Goal: Task Accomplishment & Management: Manage account settings

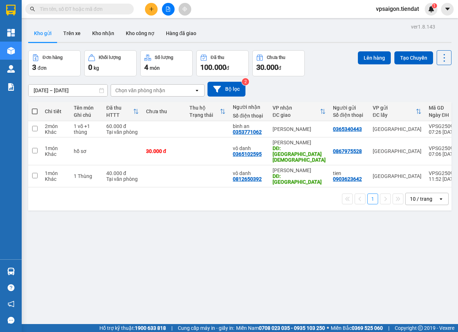
click at [136, 223] on div "ver 1.8.143 Kho gửi Trên xe Kho nhận Kho công nợ Hàng đã giao Đơn hàng 3 đơn Kh…" at bounding box center [239, 188] width 429 height 332
click at [75, 26] on button "Trên xe" at bounding box center [71, 33] width 29 height 17
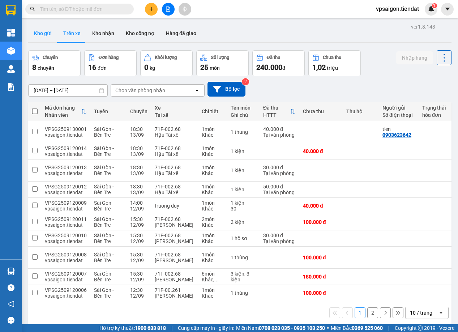
click at [42, 37] on button "Kho gửi" at bounding box center [42, 33] width 29 height 17
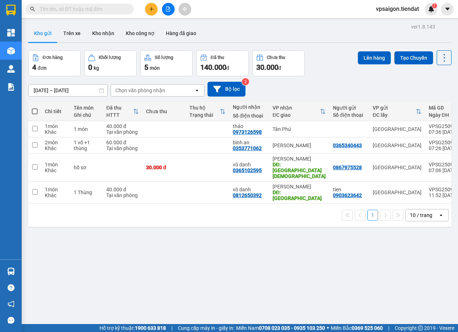
drag, startPoint x: 204, startPoint y: 219, endPoint x: 228, endPoint y: 221, distance: 24.3
click at [208, 219] on div "ver 1.8.143 Kho gửi Trên xe Kho nhận Kho công nợ Hàng đã giao Đơn hàng 4 đơn Kh…" at bounding box center [239, 188] width 429 height 332
click at [155, 215] on div "1 10 / trang open" at bounding box center [239, 215] width 423 height 23
click at [215, 262] on div "ver 1.8.143 Kho gửi Trên xe Kho nhận Kho công nợ Hàng đã giao Đơn hàng 4 đơn Kh…" at bounding box center [239, 188] width 429 height 332
click at [199, 238] on div "ver 1.8.143 Kho gửi Trên xe Kho nhận Kho công nợ Hàng đã giao Đơn hàng 4 đơn Kh…" at bounding box center [239, 188] width 429 height 332
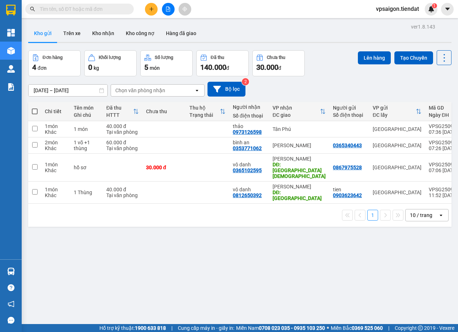
click at [156, 268] on div "ver 1.8.143 Kho gửi Trên xe Kho nhận Kho công nợ Hàng đã giao Đơn hàng 4 đơn Kh…" at bounding box center [239, 188] width 429 height 332
drag, startPoint x: 140, startPoint y: 225, endPoint x: 136, endPoint y: 213, distance: 12.8
click at [140, 225] on div "ver 1.8.143 Kho gửi Trên xe Kho nhận Kho công nợ Hàng đã giao Đơn hàng 4 đơn Kh…" at bounding box center [239, 188] width 429 height 332
click at [200, 221] on div "ver 1.8.143 Kho gửi Trên xe Kho nhận Kho công nợ Hàng đã giao Đơn hàng 4 đơn Kh…" at bounding box center [239, 188] width 429 height 332
click at [216, 253] on div "ver 1.8.143 Kho gửi Trên xe Kho nhận Kho công nợ Hàng đã giao Đơn hàng 4 đơn Kh…" at bounding box center [239, 188] width 429 height 332
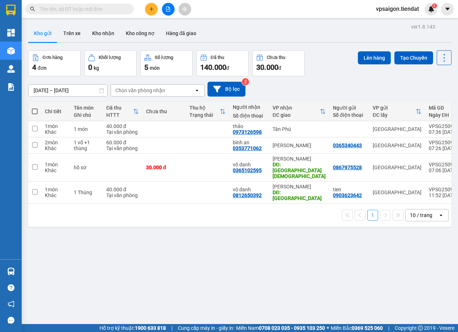
click at [148, 265] on div "ver 1.8.143 Kho gửi Trên xe Kho nhận Kho công nợ Hàng đã giao Đơn hàng 4 đơn Kh…" at bounding box center [239, 188] width 429 height 332
drag, startPoint x: 174, startPoint y: 253, endPoint x: 217, endPoint y: 245, distance: 44.5
click at [174, 252] on div "ver 1.8.143 Kho gửi Trên xe Kho nhận Kho công nợ Hàng đã giao Đơn hàng 4 đơn Kh…" at bounding box center [239, 188] width 429 height 332
click at [163, 218] on div "1 10 / trang open" at bounding box center [239, 215] width 423 height 23
click at [176, 238] on div "ver 1.8.143 Kho gửi Trên xe Kho nhận Kho công nợ Hàng đã giao Đơn hàng 4 đơn Kh…" at bounding box center [239, 188] width 429 height 332
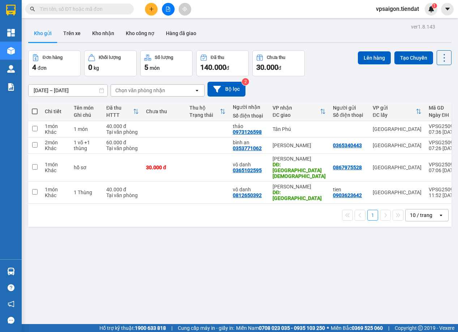
click at [195, 209] on div "1 10 / trang open" at bounding box center [240, 215] width 418 height 12
click at [172, 209] on div "1 10 / trang open" at bounding box center [240, 215] width 418 height 12
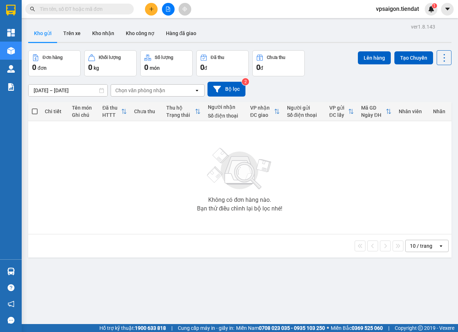
click at [181, 193] on div "Không có đơn hàng nào. Bạn thử điều chỉnh lại bộ lọc nhé!" at bounding box center [240, 177] width 416 height 108
click at [135, 146] on div "Không có đơn hàng nào. Bạn thử điều chỉnh lại bộ lọc nhé!" at bounding box center [240, 177] width 416 height 108
click at [169, 159] on div "Không có đơn hàng nào. Bạn thử điều chỉnh lại bộ lọc nhé!" at bounding box center [240, 177] width 416 height 108
click at [137, 153] on div "Không có đơn hàng nào. Bạn thử điều chỉnh lại bộ lọc nhé!" at bounding box center [240, 177] width 416 height 108
click at [155, 9] on button at bounding box center [151, 9] width 13 height 13
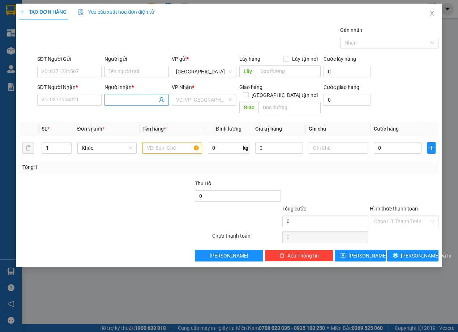
click at [129, 102] on input "Người nhận *" at bounding box center [133, 100] width 48 height 8
type input "280"
click at [57, 100] on input "SĐT Người Nhận *" at bounding box center [69, 100] width 64 height 12
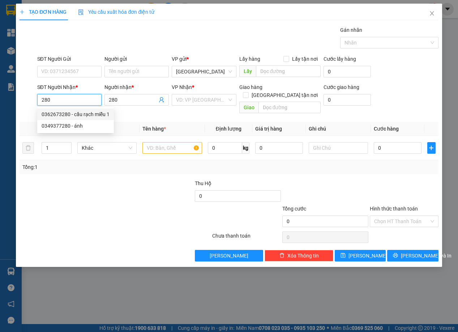
click at [66, 115] on div "0362673280 - cầu rạch miễu 1" at bounding box center [76, 114] width 68 height 8
type input "0362673280"
type input "cầu rạch miễu 1"
type input "100.000"
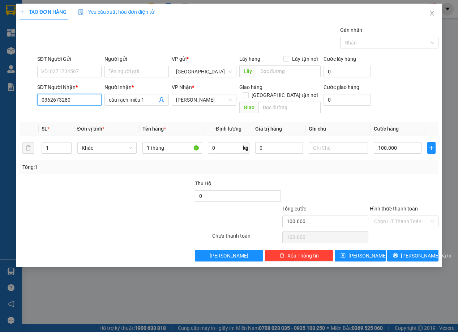
type input "0362673280"
click at [69, 102] on input "0362673280" at bounding box center [69, 100] width 64 height 12
click at [137, 187] on div at bounding box center [149, 191] width 87 height 25
click at [418, 252] on span "[PERSON_NAME] và In" at bounding box center [426, 256] width 51 height 8
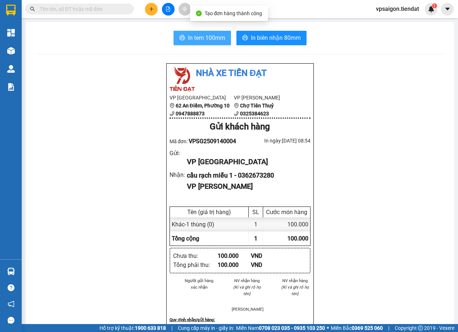
click at [215, 38] on span "In tem 100mm" at bounding box center [206, 37] width 37 height 9
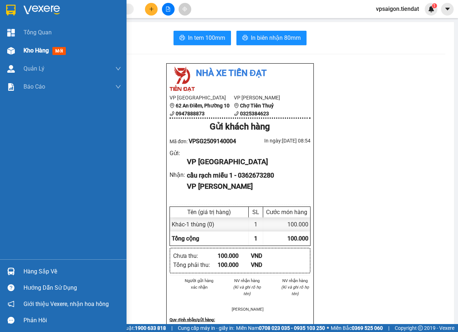
click at [27, 51] on span "Kho hàng" at bounding box center [36, 50] width 25 height 7
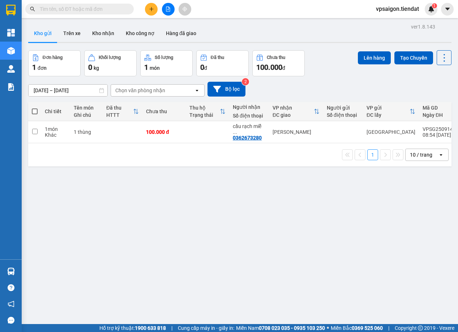
click at [175, 224] on div "ver 1.8.143 Kho gửi Trên xe Kho nhận Kho công nợ Hàng đã giao Đơn hàng 1 đơn Kh…" at bounding box center [239, 188] width 429 height 332
click at [195, 250] on div "ver 1.8.143 Kho gửi Trên xe Kho nhận Kho công nợ Hàng đã giao Đơn hàng 1 đơn Kh…" at bounding box center [239, 188] width 429 height 332
click at [119, 205] on div "ver 1.8.143 Kho gửi Trên xe Kho nhận Kho công nợ Hàng đã giao Đơn hàng 1 đơn Kh…" at bounding box center [239, 188] width 429 height 332
drag, startPoint x: 121, startPoint y: 259, endPoint x: 127, endPoint y: 259, distance: 5.8
click at [121, 259] on div "ver 1.8.143 Kho gửi Trên xe Kho nhận Kho công nợ Hàng đã giao Đơn hàng 1 đơn Kh…" at bounding box center [239, 188] width 429 height 332
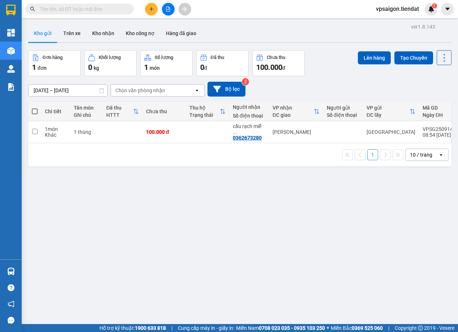
scroll to position [33, 0]
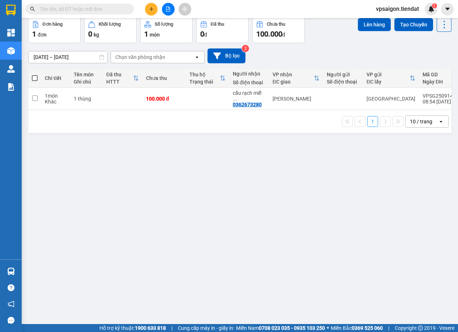
click at [127, 197] on div "ver 1.8.143 Kho gửi Trên xe Kho nhận Kho công nợ Hàng đã giao Đơn hàng 1 đơn Kh…" at bounding box center [239, 154] width 429 height 332
drag, startPoint x: 146, startPoint y: 193, endPoint x: 168, endPoint y: 193, distance: 22.4
click at [146, 193] on div "ver 1.8.143 Kho gửi Trên xe Kho nhận Kho công nợ Hàng đã giao Đơn hàng 1 đơn Kh…" at bounding box center [239, 154] width 429 height 332
click at [207, 97] on td at bounding box center [207, 99] width 43 height 22
checkbox input "true"
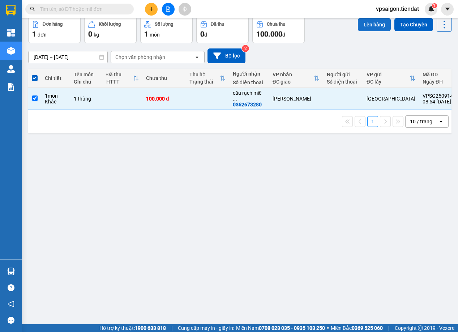
click at [368, 24] on button "Lên hàng" at bounding box center [374, 24] width 33 height 13
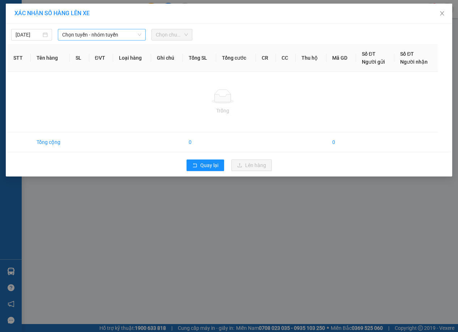
click at [118, 33] on span "Chọn tuyến - nhóm tuyến" at bounding box center [101, 34] width 79 height 11
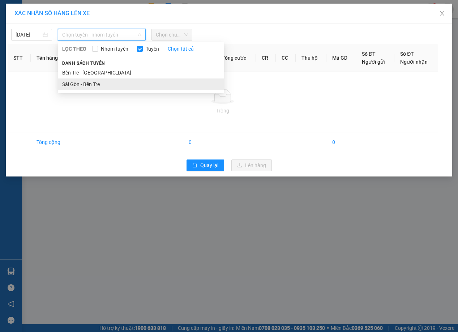
click at [102, 83] on li "Sài Gòn - Bến Tre" at bounding box center [141, 84] width 166 height 12
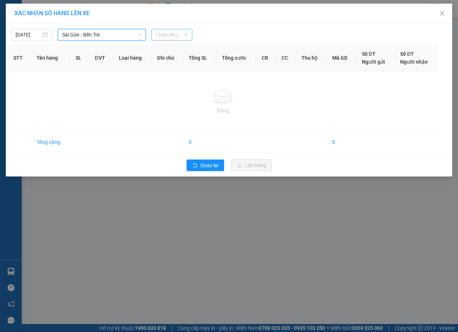
click at [167, 31] on span "Chọn chuyến" at bounding box center [172, 34] width 32 height 11
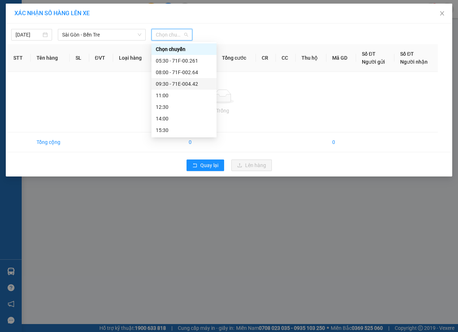
click at [178, 86] on div "09:30 - 71E-004.42" at bounding box center [184, 84] width 56 height 8
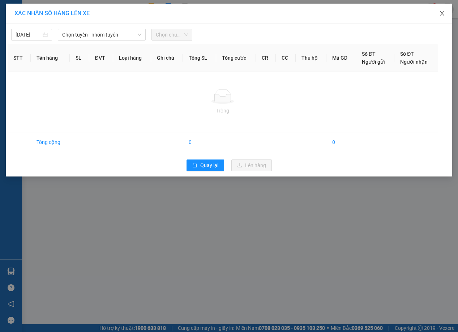
click at [446, 17] on span "Close" at bounding box center [442, 14] width 20 height 20
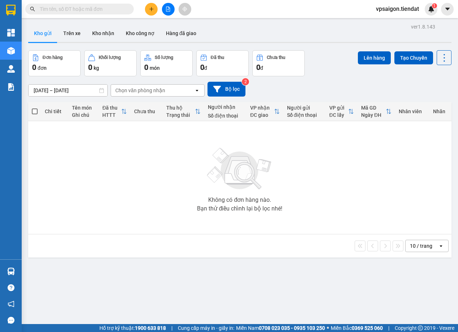
click at [162, 148] on div "Không có đơn hàng nào. Bạn thử điều chỉnh lại bộ lọc nhé!" at bounding box center [240, 177] width 416 height 108
click at [151, 7] on icon "plus" at bounding box center [151, 9] width 5 height 5
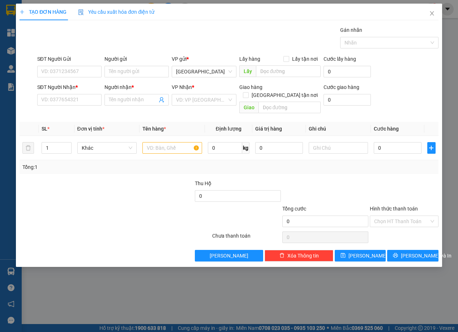
click at [71, 106] on div "SĐT Người Nhận * VD: 0377654321" at bounding box center [69, 95] width 64 height 25
click at [75, 100] on input "SĐT Người Nhận *" at bounding box center [69, 100] width 64 height 12
type input "0909416177"
click at [66, 68] on input "SĐT Người Gửi" at bounding box center [69, 72] width 64 height 12
type input "0979180729"
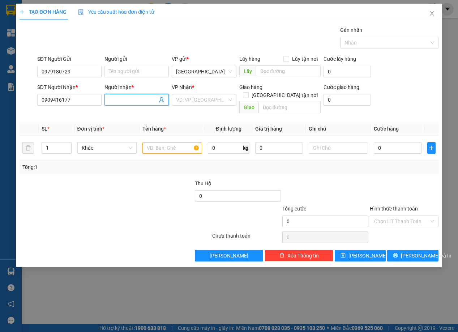
click at [133, 96] on input "Người nhận *" at bounding box center [133, 100] width 48 height 8
type input "Tùng"
click at [196, 97] on input "search" at bounding box center [201, 99] width 51 height 11
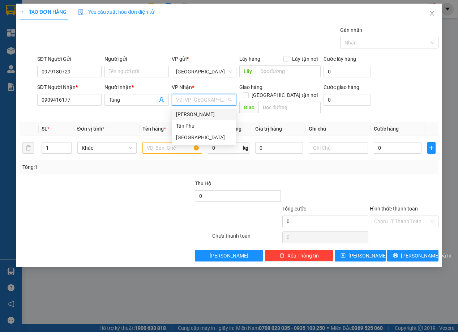
click at [193, 110] on div "[PERSON_NAME]" at bounding box center [204, 114] width 64 height 12
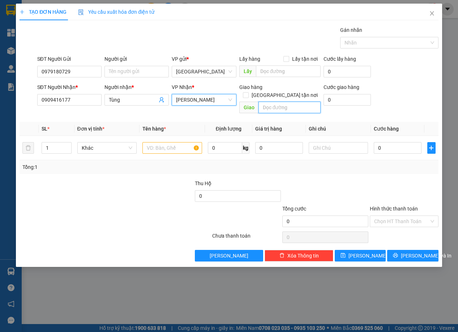
click at [286, 102] on input "text" at bounding box center [290, 108] width 62 height 12
type input "c"
type input "cầu 6 ri"
click at [171, 142] on input "text" at bounding box center [172, 148] width 60 height 12
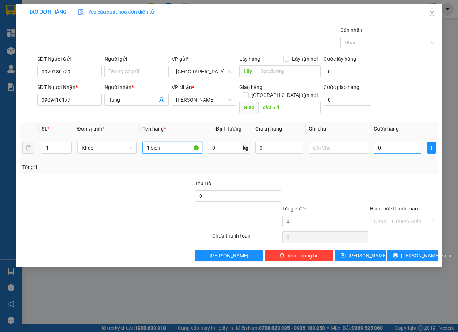
type input "1 bịch"
click at [391, 142] on input "0" at bounding box center [398, 148] width 48 height 12
type input "3"
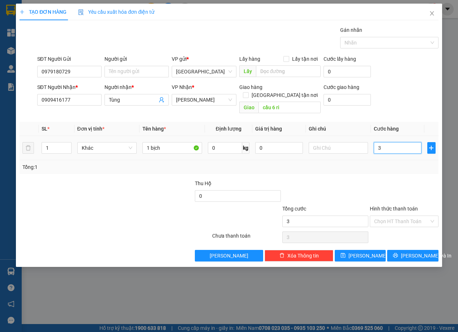
type input "30"
type input "30.000"
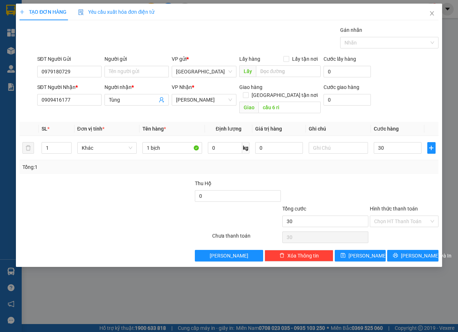
type input "30.000"
click at [384, 179] on div at bounding box center [404, 191] width 70 height 25
click at [77, 100] on input "0909416177" at bounding box center [69, 100] width 64 height 12
click at [131, 187] on div at bounding box center [149, 191] width 87 height 25
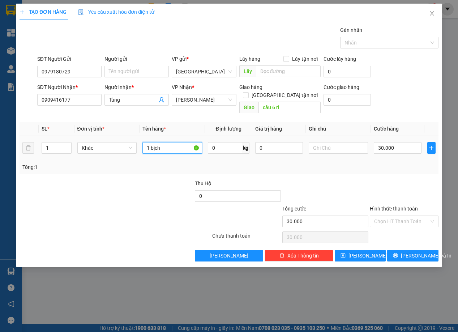
click at [172, 142] on input "1 bịch" at bounding box center [172, 148] width 60 height 12
click at [78, 179] on div at bounding box center [62, 191] width 87 height 25
click at [284, 102] on input "cầu 6 ri" at bounding box center [290, 108] width 62 height 12
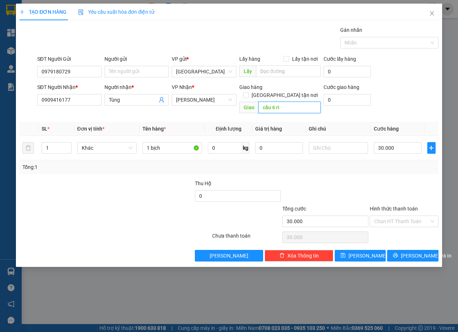
click at [284, 102] on input "cầu 6 ri" at bounding box center [290, 108] width 62 height 12
drag, startPoint x: 78, startPoint y: 184, endPoint x: 127, endPoint y: 168, distance: 50.6
click at [78, 184] on div at bounding box center [62, 191] width 87 height 25
drag, startPoint x: 101, startPoint y: 167, endPoint x: 104, endPoint y: 166, distance: 4.2
click at [101, 167] on div "Transit Pickup Surcharge Ids Transit Deliver Surcharge Ids Transit Deliver Surc…" at bounding box center [229, 143] width 419 height 235
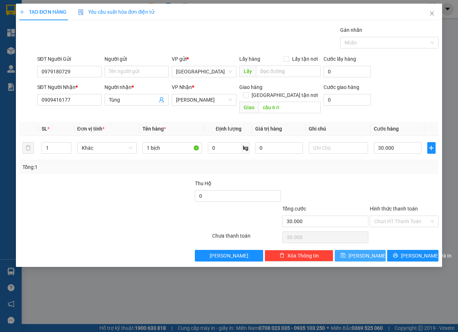
click at [364, 252] on span "[PERSON_NAME]" at bounding box center [368, 256] width 39 height 8
type input "0"
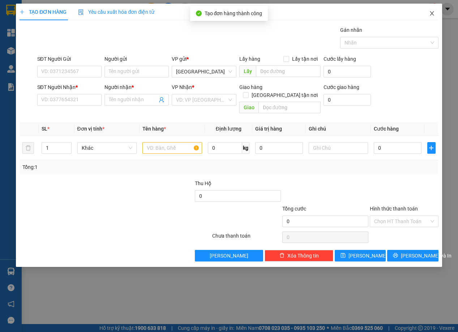
click at [430, 12] on icon "close" at bounding box center [432, 13] width 6 height 6
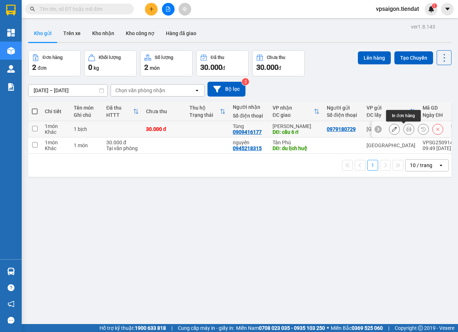
click at [406, 127] on icon at bounding box center [408, 129] width 5 height 5
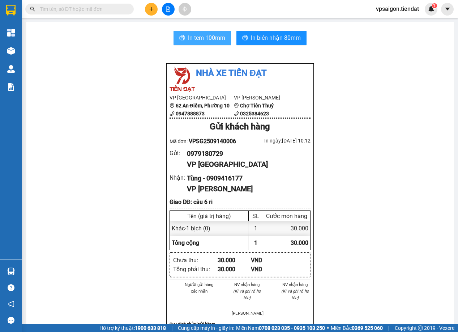
click at [216, 33] on button "In tem 100mm" at bounding box center [202, 38] width 57 height 14
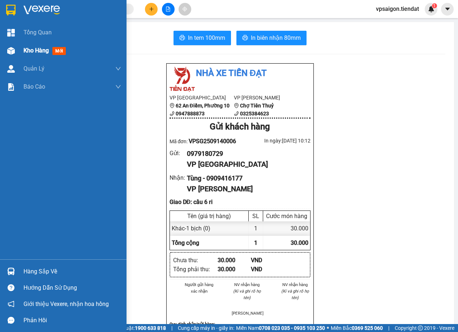
click at [42, 51] on span "Kho hàng" at bounding box center [36, 50] width 25 height 7
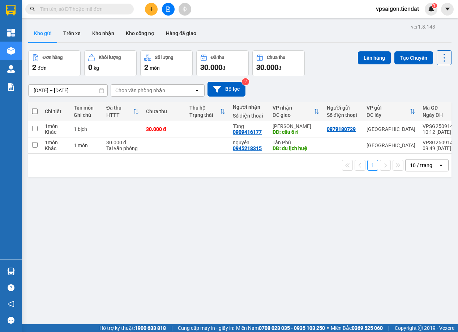
click at [138, 189] on div "ver 1.8.143 Kho gửi Trên xe Kho nhận Kho công nợ Hàng đã giao Đơn hàng 2 đơn Kh…" at bounding box center [239, 188] width 429 height 332
click at [151, 8] on icon "plus" at bounding box center [151, 9] width 5 height 5
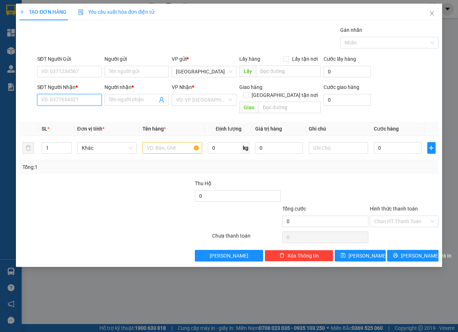
click at [76, 97] on input "SĐT Người Nhận *" at bounding box center [69, 100] width 64 height 12
click at [54, 142] on input "1" at bounding box center [56, 147] width 29 height 11
click at [69, 104] on input "SĐT Người Nhận *" at bounding box center [69, 100] width 64 height 12
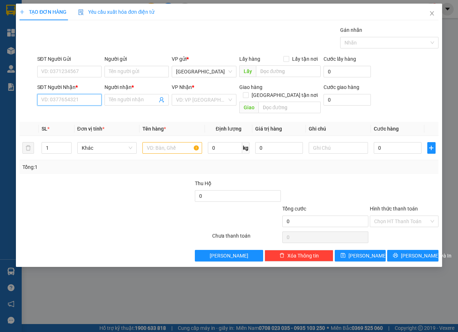
type input "0"
click at [71, 72] on input "SĐT Người Gửi" at bounding box center [69, 72] width 64 height 12
type input "0968419942"
click at [76, 102] on input "SĐT Người Nhận *" at bounding box center [69, 100] width 64 height 12
click at [74, 113] on div "0889658277 - trong" at bounding box center [70, 114] width 56 height 8
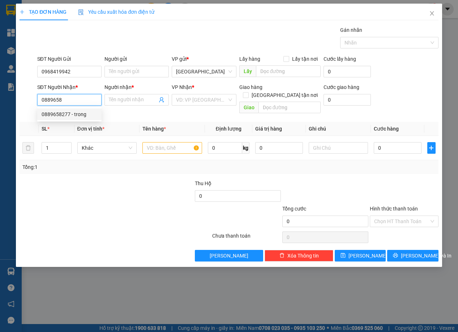
type input "0889658277"
type input "trong"
type input "câu 6 ri"
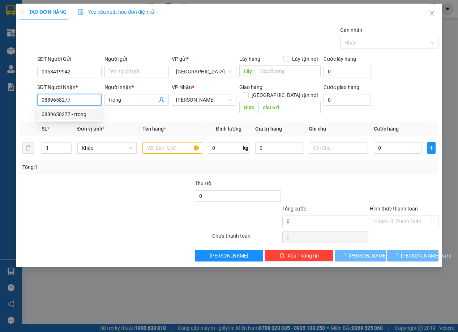
type input "40.000"
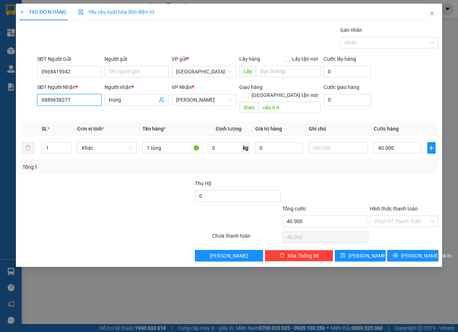
click at [78, 94] on input "0889658277" at bounding box center [69, 100] width 64 height 12
type input "0889658277"
click at [80, 183] on div at bounding box center [62, 191] width 87 height 25
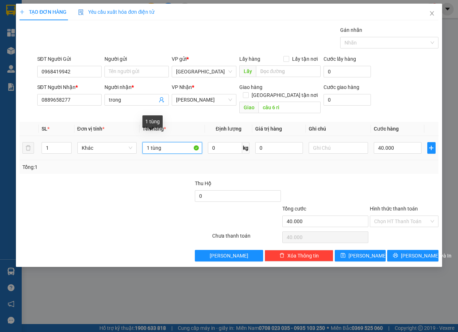
click at [181, 142] on input "1 tùng" at bounding box center [172, 148] width 60 height 12
type input "1 bịch"
click at [373, 160] on div "Tổng: 1" at bounding box center [229, 167] width 419 height 14
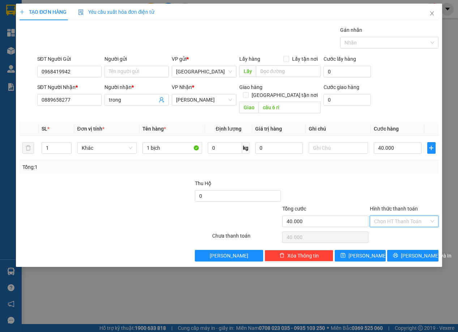
click at [392, 216] on input "Hình thức thanh toán" at bounding box center [401, 221] width 55 height 11
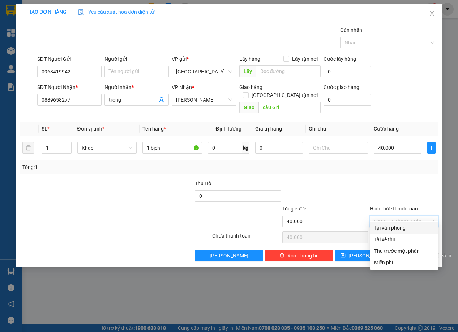
click at [392, 223] on div "Tại văn phòng" at bounding box center [404, 228] width 69 height 12
type input "0"
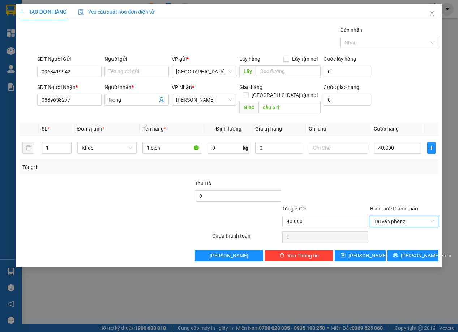
click at [408, 239] on div "Transit Pickup Surcharge Ids Transit Deliver Surcharge Ids Transit Deliver Surc…" at bounding box center [229, 143] width 419 height 235
click at [408, 252] on span "[PERSON_NAME] và In" at bounding box center [426, 256] width 51 height 8
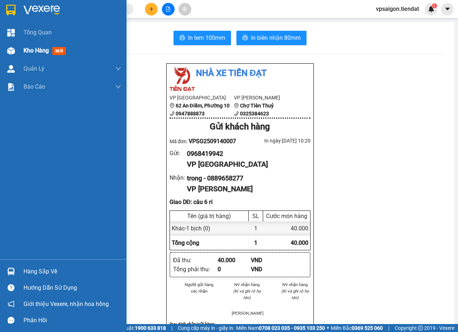
click at [28, 50] on span "Kho hàng" at bounding box center [36, 50] width 25 height 7
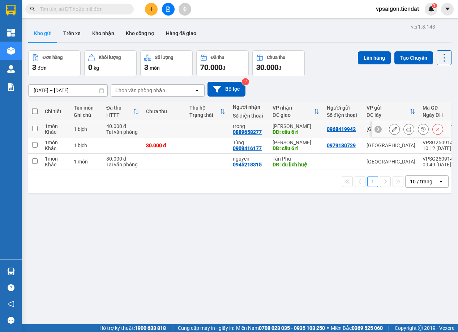
click at [406, 128] on icon at bounding box center [408, 129] width 5 height 5
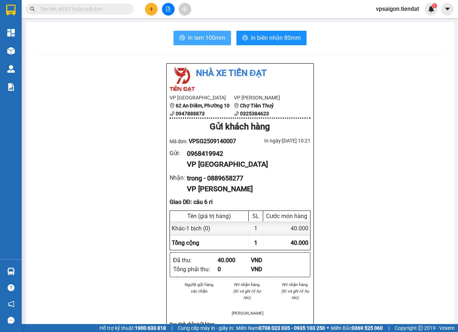
click at [185, 43] on button "In tem 100mm" at bounding box center [202, 38] width 57 height 14
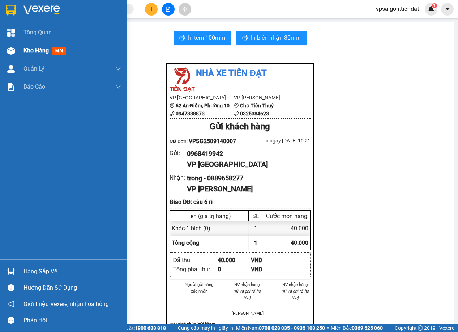
click at [34, 46] on div "Kho hàng mới" at bounding box center [46, 50] width 45 height 9
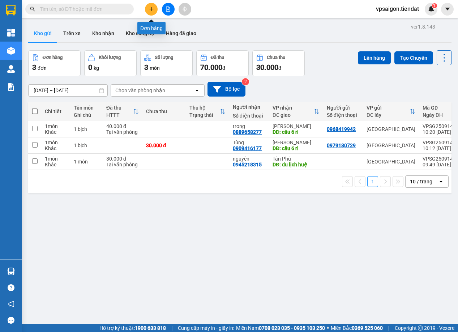
click at [147, 10] on button at bounding box center [151, 9] width 13 height 13
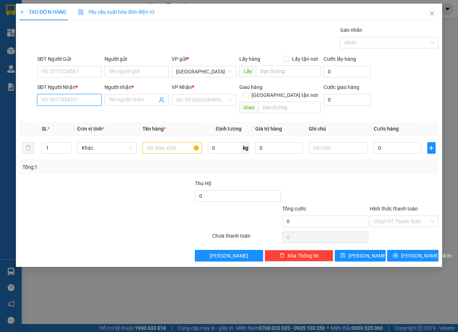
click at [72, 100] on input "SĐT Người Nhận *" at bounding box center [69, 100] width 64 height 12
type input "0876810355"
click at [121, 98] on input "Người nhận *" at bounding box center [133, 100] width 48 height 8
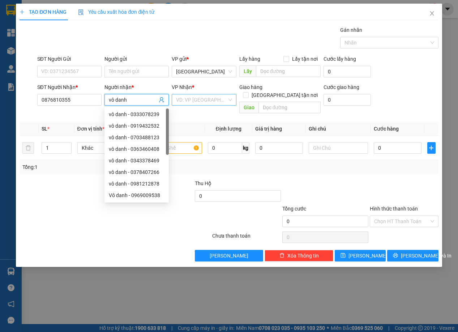
type input "vô danh"
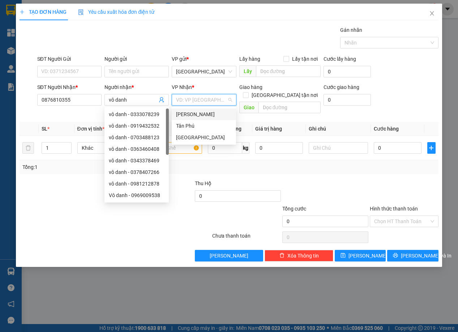
click at [184, 98] on input "search" at bounding box center [201, 99] width 51 height 11
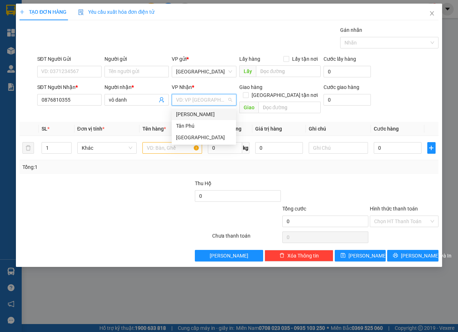
click at [195, 113] on div "[PERSON_NAME]" at bounding box center [204, 114] width 56 height 8
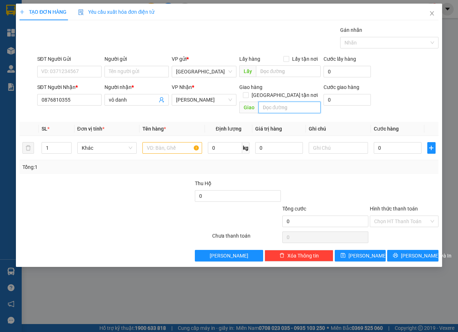
click at [272, 102] on input "text" at bounding box center [290, 108] width 62 height 12
type input "Cây bã đậu"
click at [159, 142] on input "text" at bounding box center [172, 148] width 60 height 12
type input "1 hồ sơ"
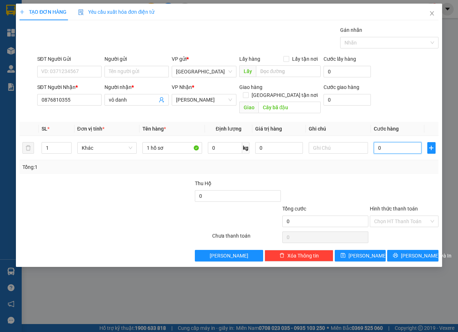
type input "3"
type input "30"
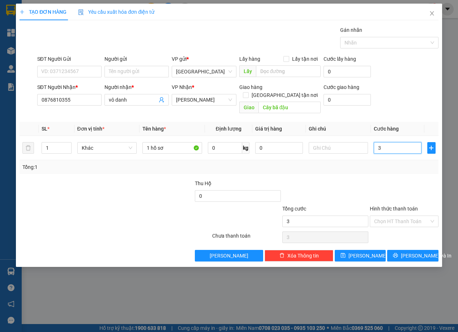
type input "30"
type input "30.000"
click at [407, 149] on td "30.000" at bounding box center [398, 148] width 54 height 24
click at [401, 216] on input "Hình thức thanh toán" at bounding box center [401, 221] width 55 height 11
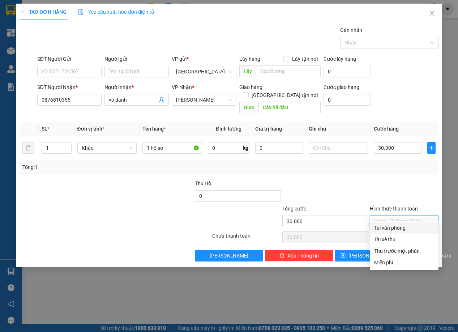
click at [398, 224] on div "Tại văn phòng" at bounding box center [404, 228] width 60 height 8
type input "0"
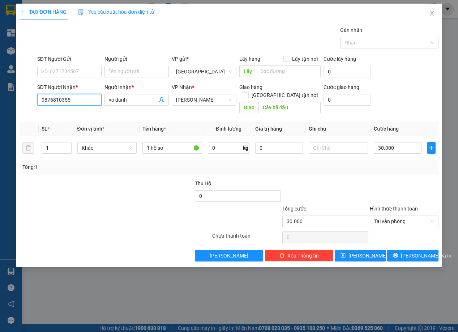
click at [76, 100] on input "0876810355" at bounding box center [69, 100] width 64 height 12
click at [89, 192] on div at bounding box center [62, 191] width 87 height 25
click at [134, 163] on div "Tổng: 1" at bounding box center [229, 167] width 419 height 14
click at [398, 253] on icon "printer" at bounding box center [395, 255] width 5 height 5
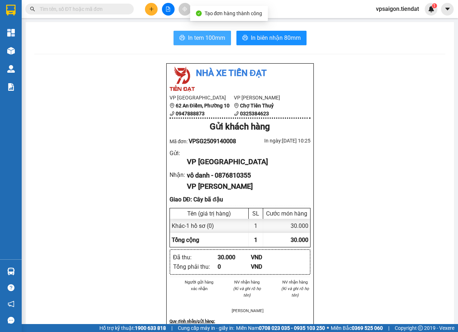
click at [190, 41] on span "In tem 100mm" at bounding box center [206, 37] width 37 height 9
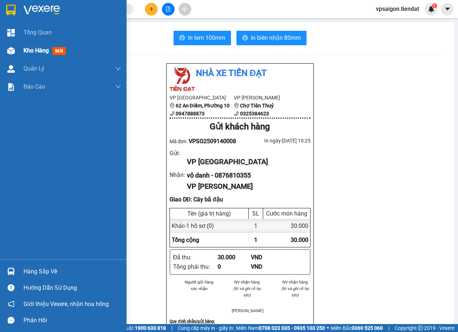
click at [22, 44] on div "Kho hàng mới" at bounding box center [63, 51] width 127 height 18
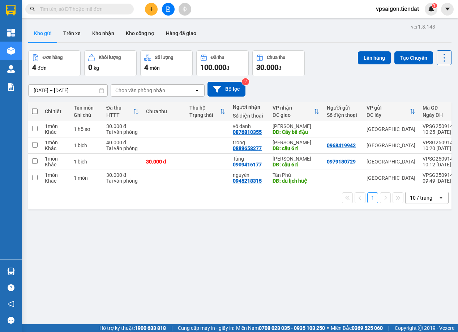
click at [146, 8] on button at bounding box center [151, 9] width 13 height 13
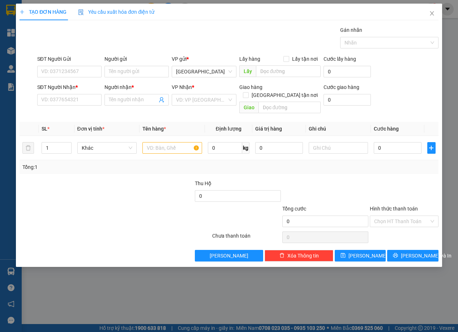
click at [132, 94] on div "Người nhận *" at bounding box center [136, 88] width 64 height 11
click at [132, 99] on input "Người nhận *" at bounding box center [133, 100] width 48 height 8
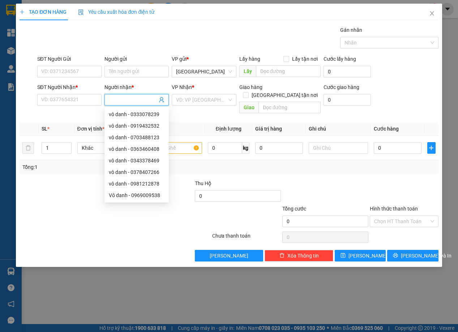
click at [104, 99] on span at bounding box center [136, 100] width 64 height 12
click at [101, 99] on input "SĐT Người Nhận *" at bounding box center [69, 100] width 64 height 12
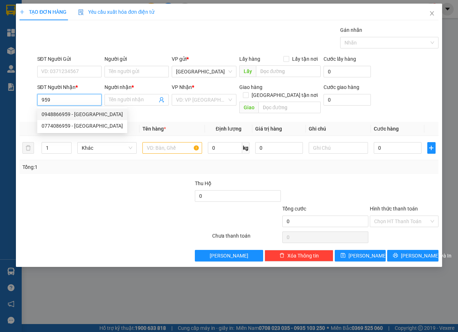
click at [71, 112] on div "0948866959 - VilaCoCo" at bounding box center [82, 114] width 81 height 8
type input "0948866959"
type input "VilaCoCo"
type input "90.000"
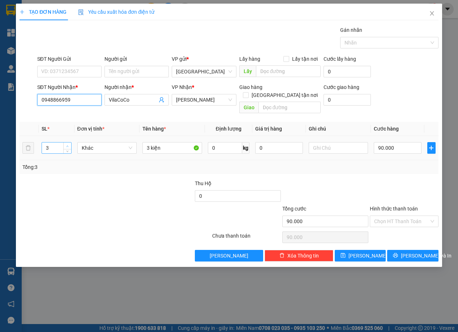
type input "0948866959"
click at [65, 144] on span "up" at bounding box center [67, 146] width 4 height 4
click at [67, 149] on icon "down" at bounding box center [67, 150] width 3 height 3
type input "2"
click at [67, 149] on icon "down" at bounding box center [67, 150] width 3 height 3
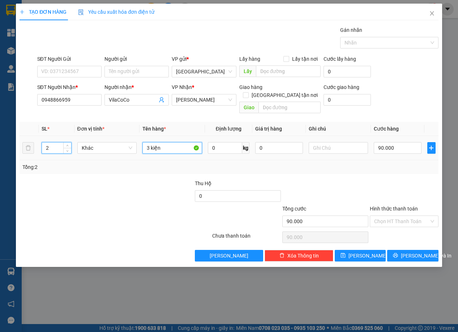
click at [168, 143] on input "3 kiện" at bounding box center [172, 148] width 60 height 12
type input "2 món"
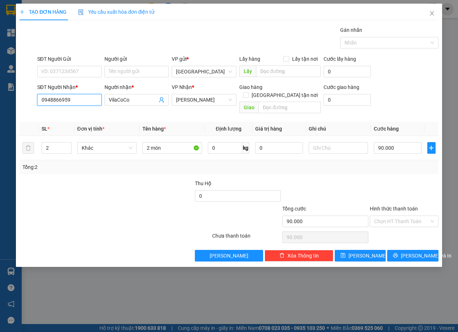
click at [71, 98] on input "0948866959" at bounding box center [69, 100] width 64 height 12
drag, startPoint x: 6, startPoint y: 207, endPoint x: 133, endPoint y: 147, distance: 140.4
click at [9, 205] on div "TẠO ĐƠN HÀNG Yêu cầu xuất hóa đơn điện tử Transit Pickup Surcharge Ids Transit …" at bounding box center [229, 166] width 458 height 332
click at [163, 145] on input "2 món" at bounding box center [172, 148] width 60 height 12
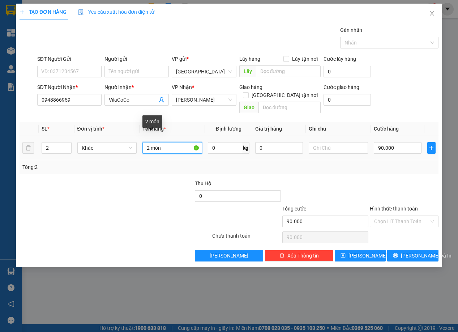
click at [163, 145] on input "2 món" at bounding box center [172, 148] width 60 height 12
click at [77, 179] on div at bounding box center [62, 191] width 87 height 25
click at [143, 97] on input "VilaCoCo" at bounding box center [133, 100] width 48 height 8
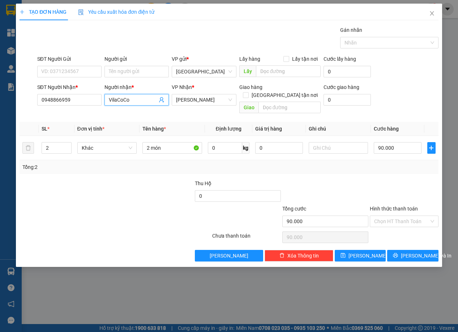
click at [143, 97] on input "VilaCoCo" at bounding box center [133, 100] width 48 height 8
click at [144, 179] on div at bounding box center [149, 191] width 87 height 25
click at [118, 179] on div at bounding box center [149, 191] width 87 height 25
click at [394, 142] on input "90.000" at bounding box center [398, 148] width 48 height 12
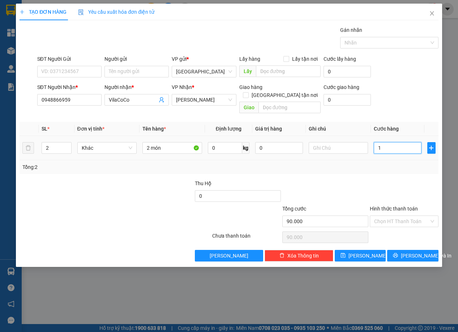
type input "12"
type input "120"
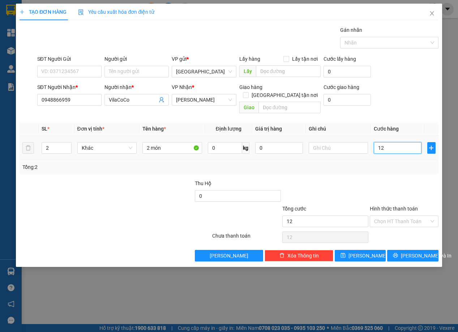
type input "120"
type input "1.200"
type input "120"
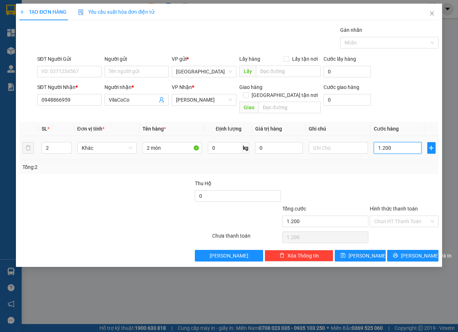
type input "120"
type input "12"
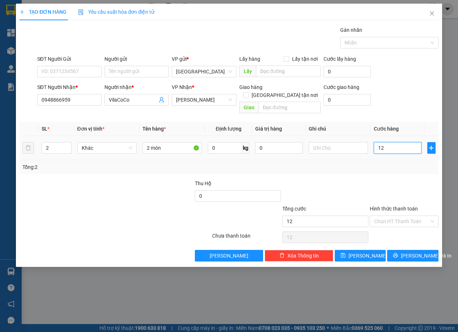
type input "1"
type input "10"
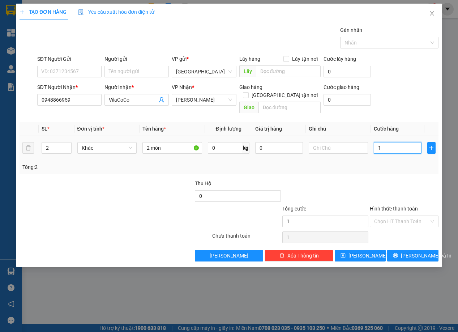
type input "10"
type input "100"
type input "100.000"
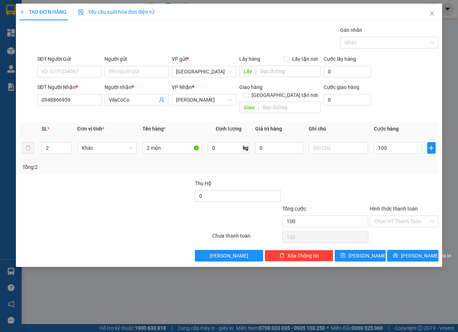
type input "100.000"
click at [392, 149] on td "100.000" at bounding box center [398, 148] width 54 height 24
click at [414, 252] on span "[PERSON_NAME] và In" at bounding box center [426, 256] width 51 height 8
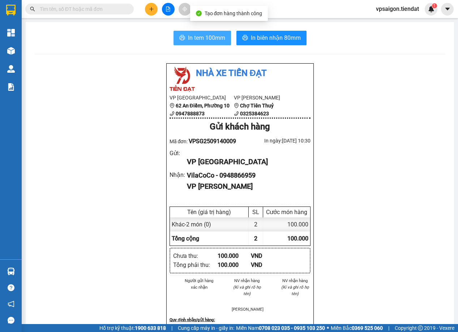
click at [174, 38] on button "In tem 100mm" at bounding box center [202, 38] width 57 height 14
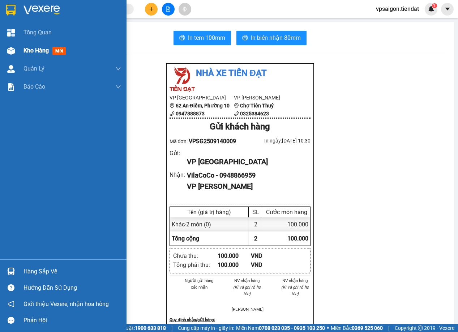
click at [39, 52] on span "Kho hàng" at bounding box center [36, 50] width 25 height 7
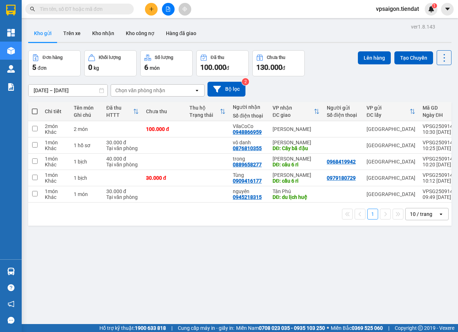
click at [37, 109] on span at bounding box center [35, 111] width 6 height 6
click at [35, 108] on input "checkbox" at bounding box center [35, 108] width 0 height 0
checkbox input "true"
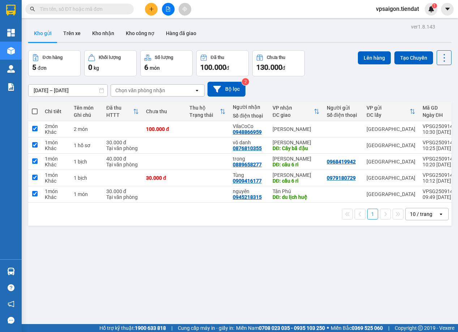
checkbox input "true"
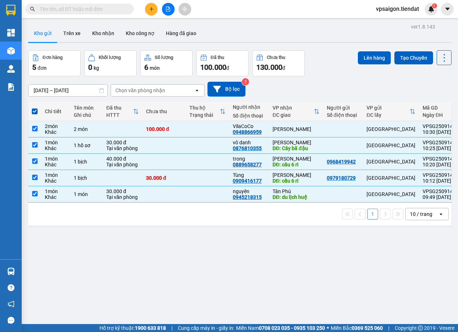
click at [35, 108] on input "checkbox" at bounding box center [35, 108] width 0 height 0
checkbox input "false"
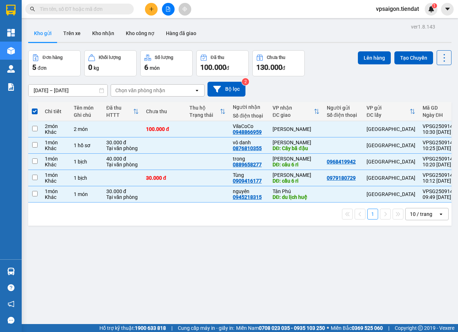
checkbox input "false"
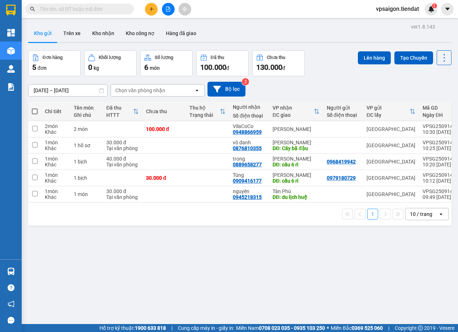
click at [35, 108] on input "checkbox" at bounding box center [35, 108] width 0 height 0
checkbox input "true"
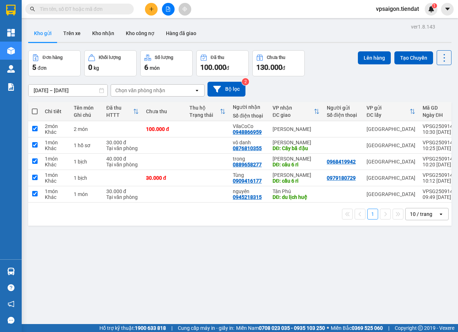
checkbox input "true"
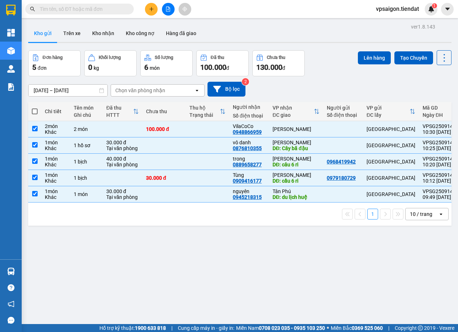
click at [35, 108] on input "checkbox" at bounding box center [35, 108] width 0 height 0
checkbox input "false"
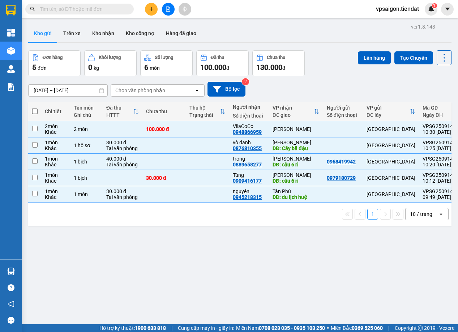
checkbox input "false"
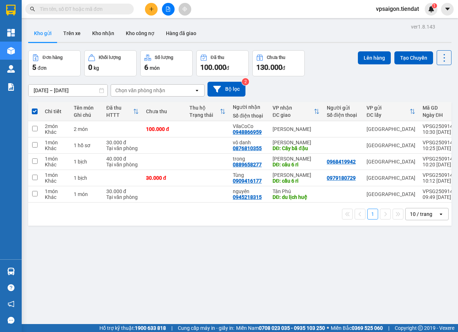
click at [35, 108] on input "checkbox" at bounding box center [35, 108] width 0 height 0
checkbox input "true"
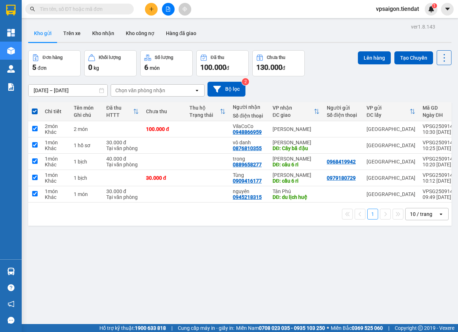
checkbox input "true"
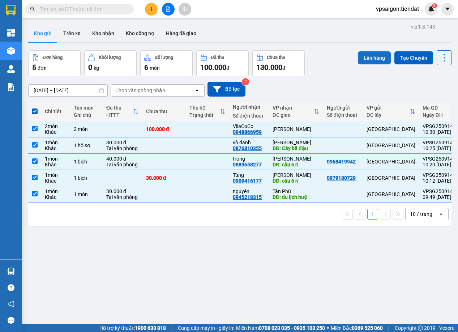
click at [375, 56] on button "Lên hàng" at bounding box center [374, 57] width 33 height 13
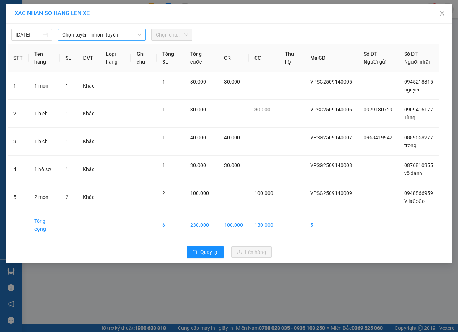
click at [71, 35] on span "Chọn tuyến - nhóm tuyến" at bounding box center [101, 34] width 79 height 11
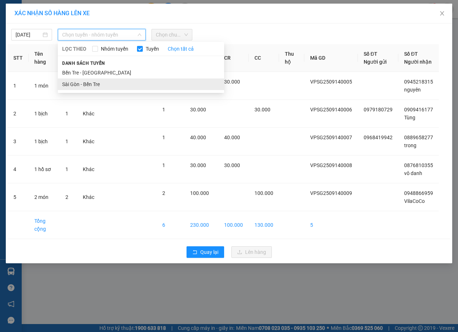
click at [73, 85] on li "Sài Gòn - Bến Tre" at bounding box center [141, 84] width 166 height 12
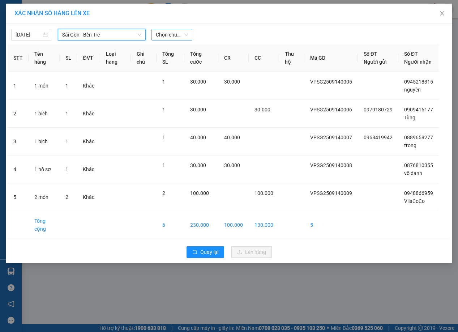
click at [165, 34] on span "Chọn chuyến" at bounding box center [172, 34] width 32 height 11
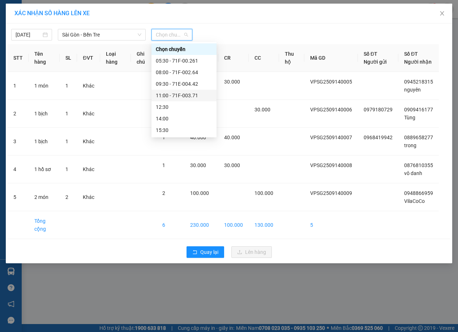
click at [174, 97] on div "11:00 - 71F-003.71" at bounding box center [184, 95] width 56 height 8
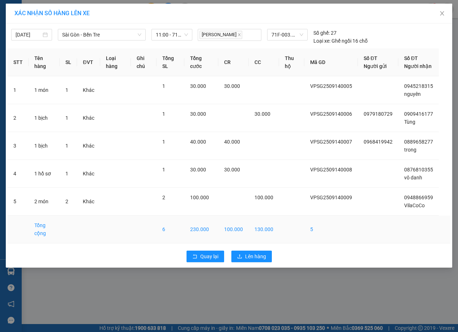
drag, startPoint x: 175, startPoint y: 249, endPoint x: 175, endPoint y: 245, distance: 4.8
click at [175, 243] on td "6" at bounding box center [171, 229] width 28 height 28
click at [244, 261] on button "Lên hàng" at bounding box center [251, 257] width 40 height 12
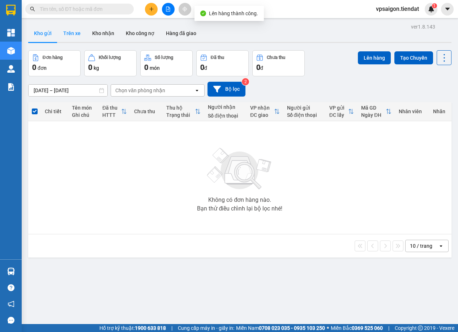
click at [73, 28] on button "Trên xe" at bounding box center [71, 33] width 29 height 17
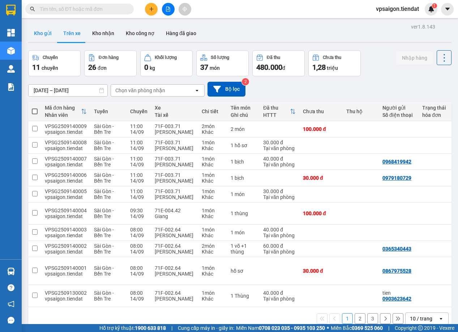
click at [44, 33] on button "Kho gửi" at bounding box center [42, 33] width 29 height 17
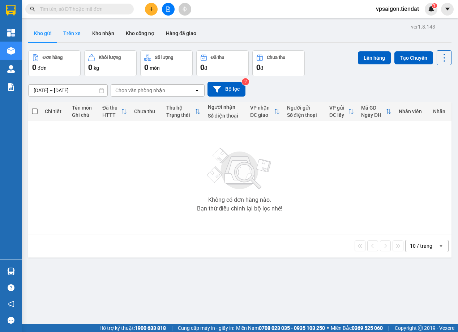
click at [74, 32] on button "Trên xe" at bounding box center [71, 33] width 29 height 17
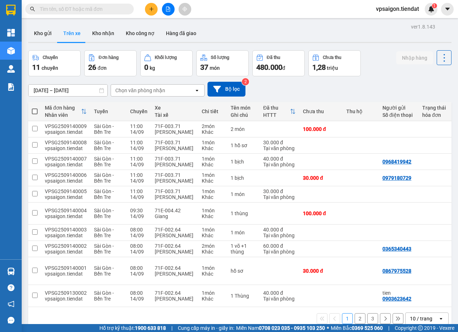
click at [168, 316] on div "ver 1.8.143 Kho gửi Trên xe Kho nhận Kho công nợ Hàng đã giao Chuyến 11 chuyến …" at bounding box center [239, 188] width 429 height 332
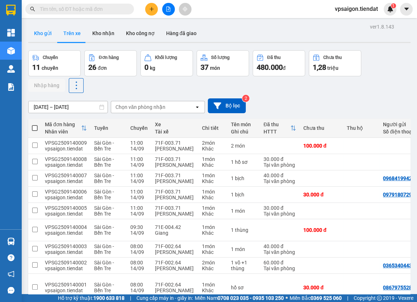
click at [40, 33] on button "Kho gửi" at bounding box center [42, 33] width 29 height 17
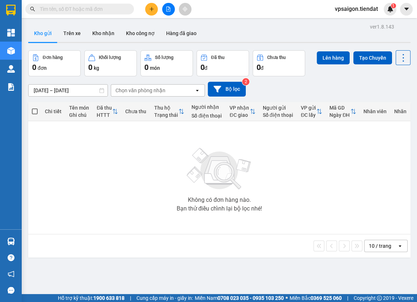
click at [116, 223] on div "Không có đơn hàng nào. Bạn thử điều chỉnh lại bộ lọc nhé!" at bounding box center [219, 177] width 375 height 108
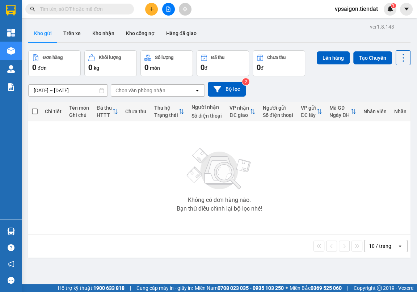
click at [109, 195] on div "Không có đơn hàng nào. Bạn thử điều chỉnh lại bộ lọc nhé!" at bounding box center [219, 177] width 375 height 108
click at [153, 9] on icon "plus" at bounding box center [151, 9] width 4 height 0
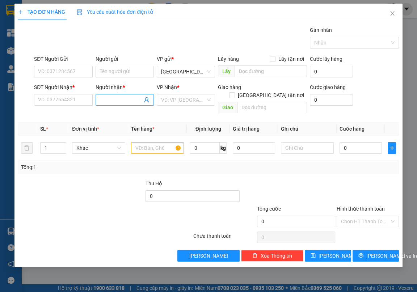
click at [125, 94] on span at bounding box center [124, 100] width 58 height 12
type input "5 chém"
click at [144, 112] on div "5 chém - 0362929887" at bounding box center [124, 114] width 50 height 8
type input "0362929887"
type input "5 chém"
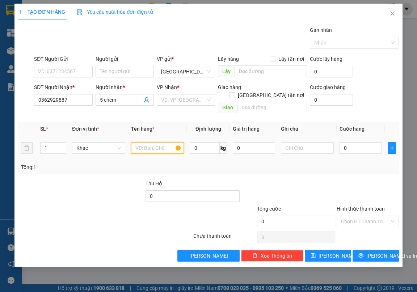
click at [146, 142] on input "text" at bounding box center [157, 148] width 53 height 12
type input "1 bịch"
click at [366, 144] on input "0" at bounding box center [360, 148] width 42 height 12
type input "4"
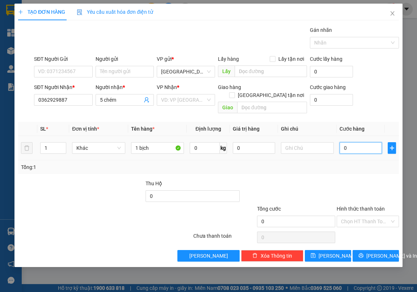
type input "4"
type input "40"
type input "40.000"
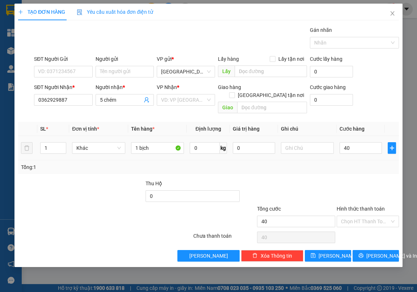
type input "40.000"
click at [353, 163] on div "Tổng: 1" at bounding box center [208, 167] width 374 height 8
click at [377, 252] on span "[PERSON_NAME] và In" at bounding box center [391, 256] width 51 height 8
click at [181, 105] on input "search" at bounding box center [183, 99] width 44 height 11
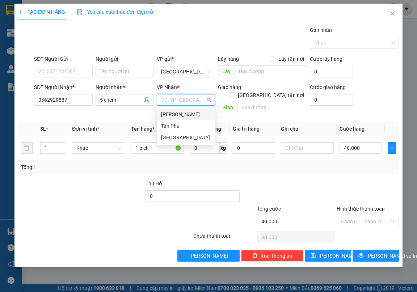
click at [182, 113] on div "[PERSON_NAME]" at bounding box center [186, 114] width 50 height 8
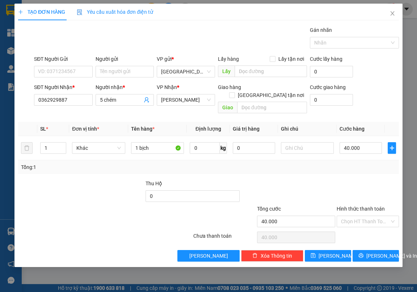
click at [97, 184] on div at bounding box center [113, 191] width 64 height 25
click at [372, 252] on span "[PERSON_NAME] và In" at bounding box center [391, 256] width 51 height 8
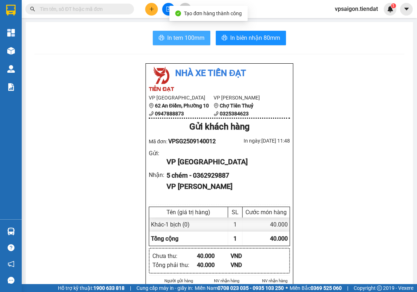
click at [183, 38] on span "In tem 100mm" at bounding box center [185, 37] width 37 height 9
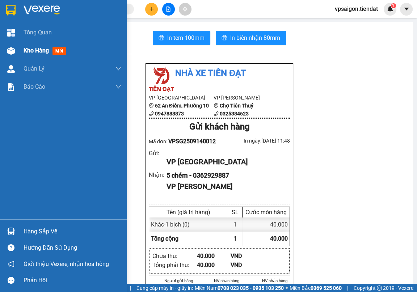
click at [43, 51] on span "Kho hàng" at bounding box center [36, 50] width 25 height 7
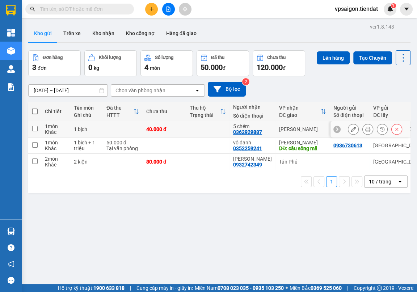
click at [242, 131] on div "0362929887" at bounding box center [247, 132] width 29 height 6
copy div "0362929887"
click at [135, 240] on div "ver 1.8.143 Kho gửi Trên xe Kho nhận Kho công nợ Hàng đã giao Đơn hàng 3 đơn Kh…" at bounding box center [219, 168] width 388 height 292
click at [55, 202] on div "ver 1.8.143 Kho gửi Trên xe Kho nhận Kho công nợ Hàng đã giao Đơn hàng 3 đơn Kh…" at bounding box center [219, 168] width 388 height 292
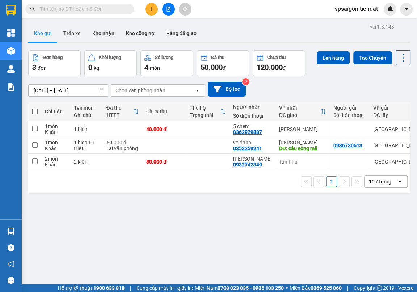
click at [87, 225] on div "ver 1.8.143 Kho gửi Trên xe Kho nhận Kho công nợ Hàng đã giao Đơn hàng 3 đơn Kh…" at bounding box center [219, 168] width 388 height 292
click at [107, 252] on div "ver 1.8.143 Kho gửi Trên xe Kho nhận Kho công nợ Hàng đã giao Đơn hàng 3 đơn Kh…" at bounding box center [219, 168] width 388 height 292
click at [115, 258] on div "ver 1.8.143 Kho gửi Trên xe Kho nhận Kho công nợ Hàng đã giao Đơn hàng 3 đơn Kh…" at bounding box center [219, 168] width 388 height 292
click at [108, 201] on div "ver 1.8.143 Kho gửi Trên xe Kho nhận Kho công nợ Hàng đã giao Đơn hàng 3 đơn Kh…" at bounding box center [219, 168] width 388 height 292
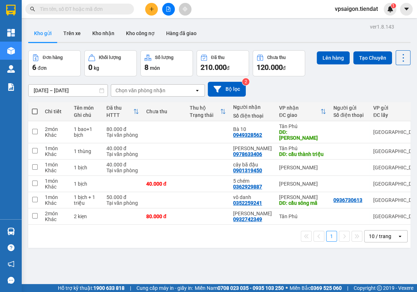
click at [134, 231] on div "1 10 / trang open" at bounding box center [219, 236] width 376 height 12
click at [81, 269] on div "ver 1.8.143 Kho gửi Trên xe Kho nhận Kho công nợ Hàng đã giao Đơn hàng 6 đơn Kh…" at bounding box center [219, 168] width 388 height 292
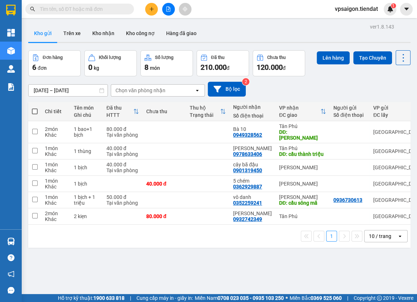
click at [71, 277] on div "ver 1.8.143 Kho gửi Trên xe Kho nhận Kho công nợ Hàng đã giao Đơn hàng 6 đơn Kh…" at bounding box center [219, 173] width 388 height 302
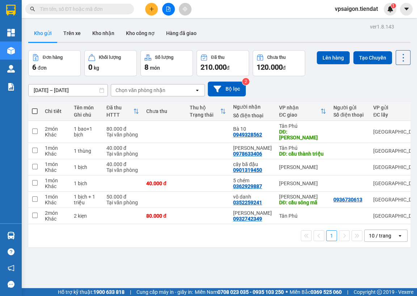
click at [83, 243] on div "1 10 / trang open" at bounding box center [219, 236] width 382 height 23
click at [97, 240] on div "1 10 / trang open" at bounding box center [219, 236] width 382 height 23
drag, startPoint x: 97, startPoint y: 228, endPoint x: 104, endPoint y: 223, distance: 8.8
click at [97, 230] on div "1 10 / trang open" at bounding box center [219, 236] width 376 height 12
click at [89, 277] on div "ver 1.8.143 Kho gửi Trên xe Kho nhận Kho công nợ Hàng đã giao Đơn hàng 6 đơn Kh…" at bounding box center [219, 170] width 388 height 296
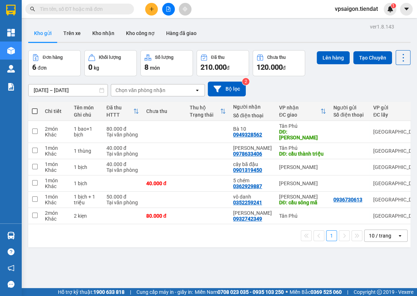
drag, startPoint x: 82, startPoint y: 244, endPoint x: 110, endPoint y: 229, distance: 30.9
click at [86, 243] on div "1 10 / trang open" at bounding box center [219, 236] width 382 height 23
click at [151, 7] on icon "plus" at bounding box center [151, 9] width 0 height 4
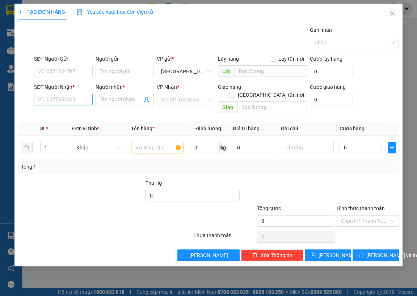
click at [66, 108] on div "Transit Pickup Surcharge Ids Transit Deliver Surcharge Ids Transit Deliver Surc…" at bounding box center [208, 143] width 380 height 235
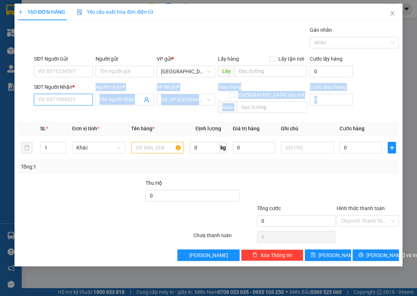
click at [65, 98] on input "SĐT Người Nhận *" at bounding box center [63, 100] width 58 height 12
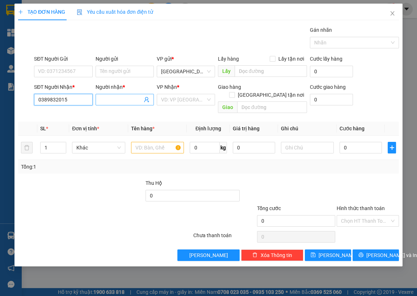
type input "0389832015"
click at [112, 105] on span at bounding box center [124, 100] width 58 height 12
type input "k"
type input "Khá My"
click at [190, 99] on input "search" at bounding box center [183, 99] width 44 height 11
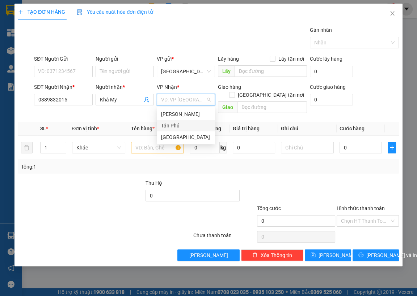
click at [178, 124] on div "Tân Phú" at bounding box center [186, 126] width 50 height 8
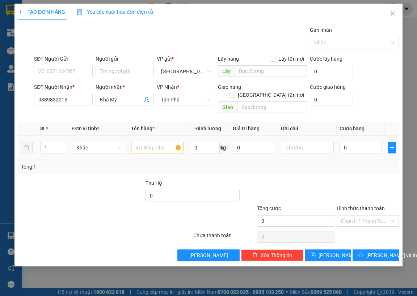
drag, startPoint x: 132, startPoint y: 149, endPoint x: 155, endPoint y: 146, distance: 23.7
click at [132, 149] on td at bounding box center [157, 148] width 59 height 24
click at [155, 146] on div at bounding box center [157, 148] width 53 height 14
click at [155, 145] on input "text" at bounding box center [157, 148] width 53 height 12
type input "1 thùng"
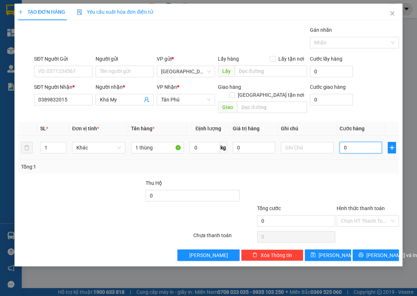
click at [366, 142] on input "0" at bounding box center [360, 148] width 42 height 12
type input "4"
type input "40"
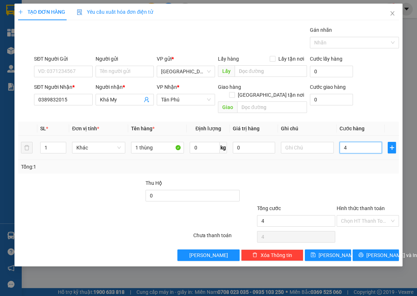
type input "40"
type input "40.000"
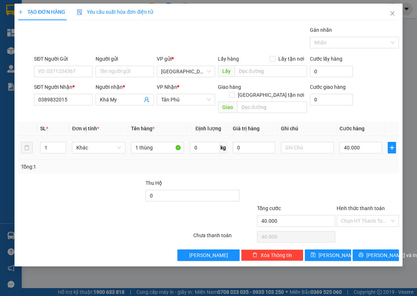
click at [351, 149] on td "40.000" at bounding box center [360, 148] width 48 height 24
click at [372, 252] on button "[PERSON_NAME] và In" at bounding box center [375, 256] width 46 height 12
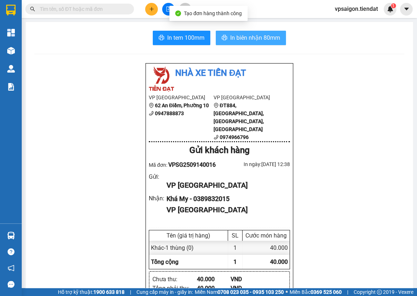
click at [247, 39] on span "In biên nhận 80mm" at bounding box center [255, 37] width 50 height 9
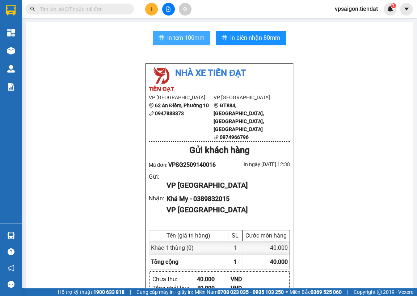
click at [192, 43] on button "In tem 100mm" at bounding box center [181, 38] width 57 height 14
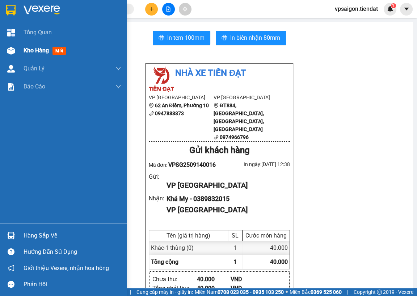
click at [27, 42] on div "Kho hàng mới" at bounding box center [73, 51] width 98 height 18
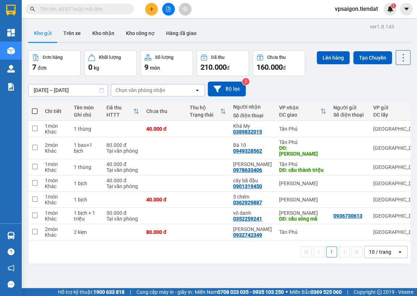
drag, startPoint x: 60, startPoint y: 278, endPoint x: 131, endPoint y: 206, distance: 101.2
click at [61, 278] on div "ver 1.8.143 Kho gửi Trên xe Kho nhận Kho công nợ Hàng đã giao Đơn hàng 7 đơn Kh…" at bounding box center [219, 170] width 388 height 296
click at [348, 127] on button at bounding box center [353, 129] width 10 height 13
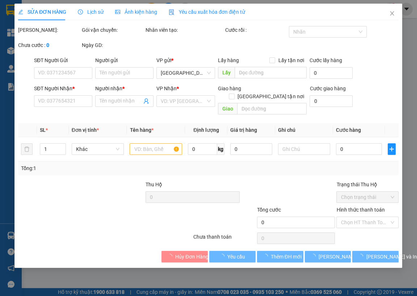
type input "0389832015"
type input "Khá My"
type input "40.000"
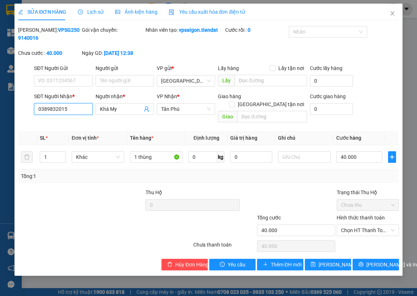
click at [55, 111] on input "0389832015" at bounding box center [63, 109] width 58 height 12
click at [49, 177] on div "Total Paid Fee 0 Total UnPaid Fee 40.000 Cash Collection Total Fee Mã ĐH: VPSG2…" at bounding box center [208, 148] width 380 height 245
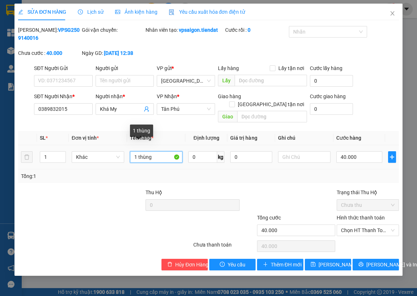
click at [157, 151] on input "1 thùng" at bounding box center [156, 157] width 52 height 12
drag, startPoint x: 31, startPoint y: 186, endPoint x: 43, endPoint y: 186, distance: 11.9
click at [36, 189] on div at bounding box center [49, 201] width 64 height 25
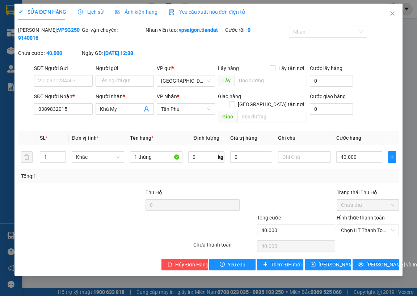
click at [70, 202] on div at bounding box center [49, 201] width 64 height 25
click at [394, 14] on icon "close" at bounding box center [392, 13] width 6 height 6
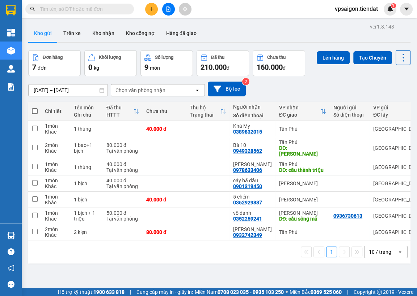
click at [53, 246] on div "1 10 / trang open" at bounding box center [219, 252] width 376 height 12
click at [180, 269] on div "ver 1.8.143 Kho gửi Trên xe Kho nhận Kho công nợ Hàng đã giao Đơn hàng 7 đơn Kh…" at bounding box center [219, 170] width 388 height 296
click at [86, 279] on div "ver 1.8.143 Kho gửi Trên xe Kho nhận Kho công nợ Hàng đã giao Đơn hàng 7 đơn Kh…" at bounding box center [219, 170] width 388 height 296
drag, startPoint x: 34, startPoint y: 144, endPoint x: 35, endPoint y: 148, distance: 3.6
click at [34, 145] on input "checkbox" at bounding box center [34, 147] width 5 height 5
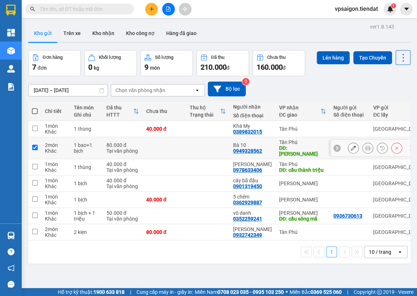
checkbox input "true"
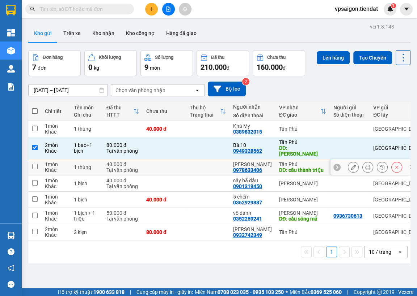
click at [36, 164] on input "checkbox" at bounding box center [34, 166] width 5 height 5
checkbox input "true"
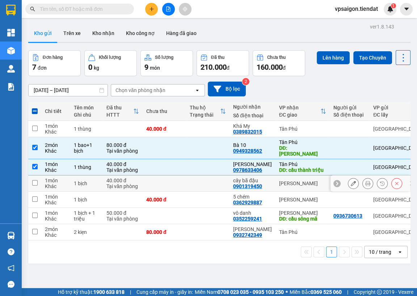
drag, startPoint x: 31, startPoint y: 177, endPoint x: 35, endPoint y: 183, distance: 7.0
click at [31, 178] on td at bounding box center [34, 184] width 13 height 16
checkbox input "true"
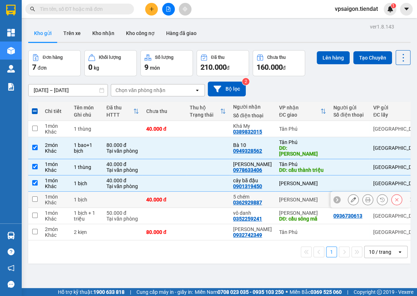
drag, startPoint x: 34, startPoint y: 197, endPoint x: 39, endPoint y: 205, distance: 9.2
click at [35, 198] on td at bounding box center [34, 200] width 13 height 16
checkbox input "true"
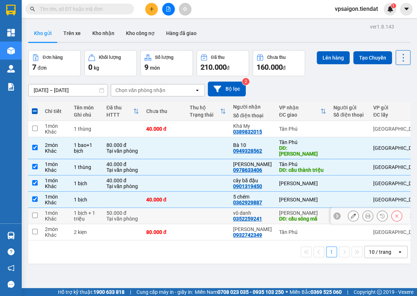
click at [37, 210] on td at bounding box center [34, 216] width 13 height 16
checkbox input "true"
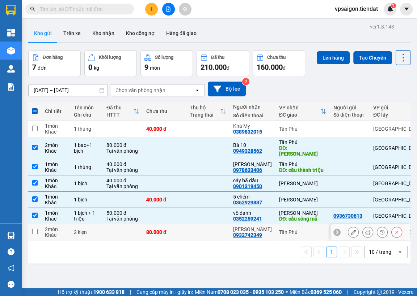
click at [38, 225] on td at bounding box center [34, 233] width 13 height 16
checkbox input "true"
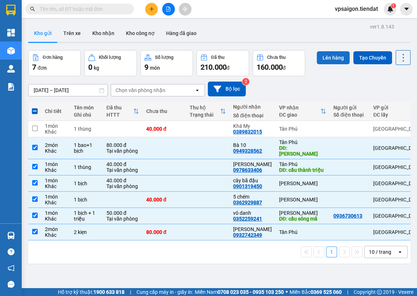
click at [324, 57] on button "Lên hàng" at bounding box center [332, 57] width 33 height 13
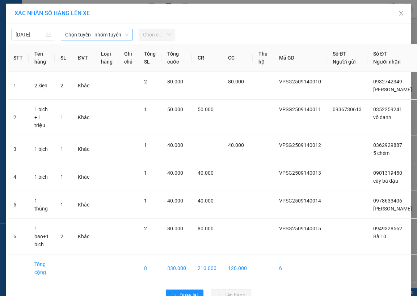
click at [81, 36] on span "Chọn tuyến - nhóm tuyến" at bounding box center [96, 34] width 63 height 11
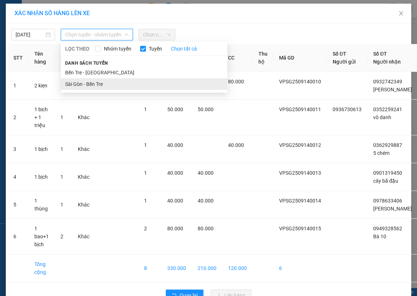
click at [98, 86] on li "Sài Gòn - Bến Tre" at bounding box center [144, 84] width 166 height 12
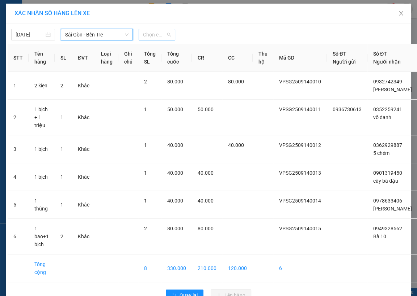
click at [153, 34] on span "Chọn chuyến" at bounding box center [157, 34] width 28 height 11
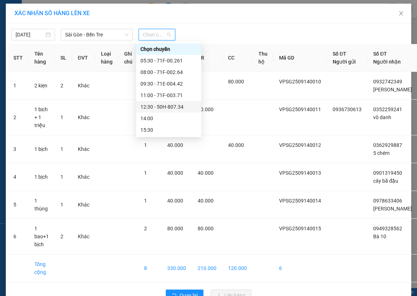
click at [174, 107] on div "12:30 - 50H-807.34" at bounding box center [168, 107] width 56 height 8
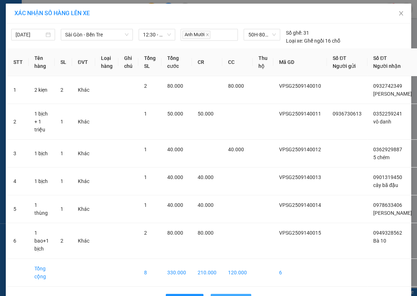
click at [232, 291] on span "Lên hàng" at bounding box center [234, 300] width 21 height 8
